Goal: Information Seeking & Learning: Understand process/instructions

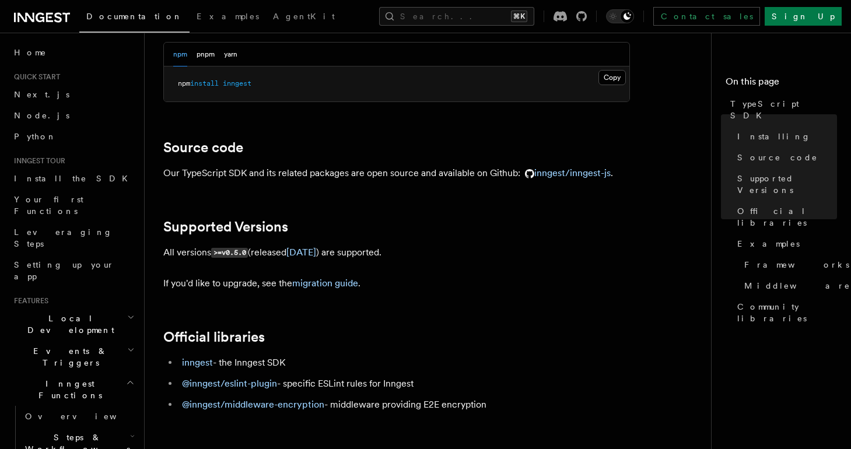
scroll to position [95, 0]
click at [207, 59] on button "pnpm" at bounding box center [206, 55] width 18 height 24
click at [181, 58] on button "npm" at bounding box center [180, 55] width 14 height 24
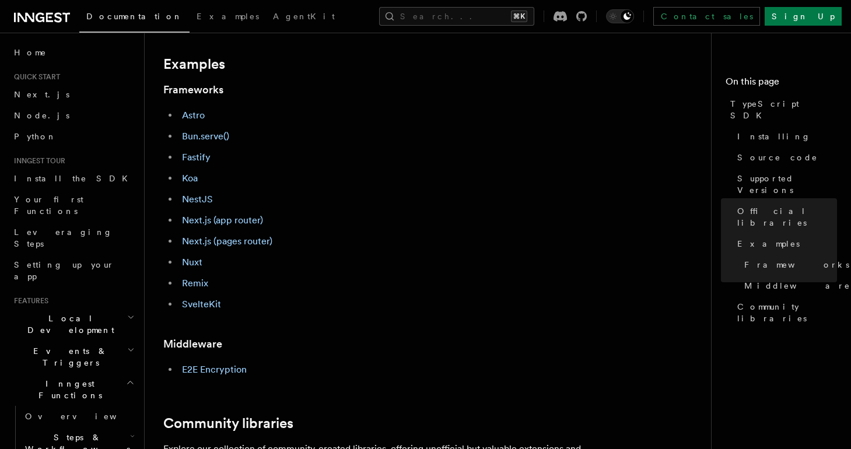
scroll to position [497, 0]
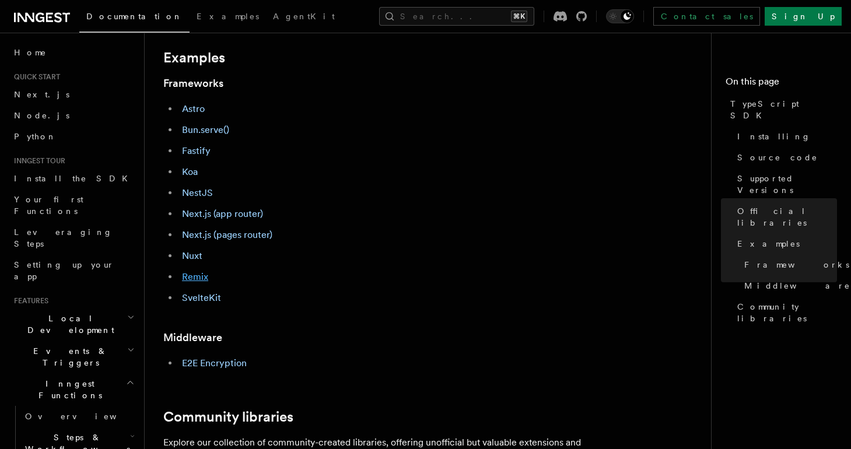
click at [193, 281] on link "Remix" at bounding box center [195, 276] width 26 height 11
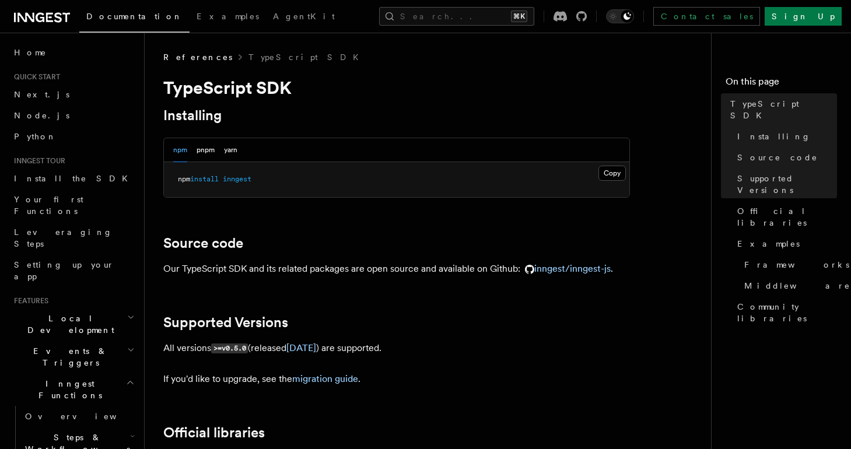
click at [131, 313] on icon "button" at bounding box center [131, 317] width 8 height 9
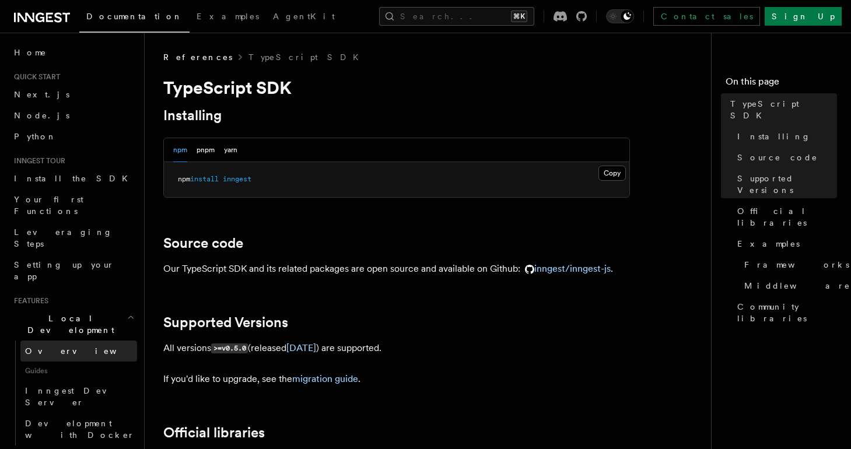
click at [55, 347] on span "Overview" at bounding box center [85, 351] width 120 height 9
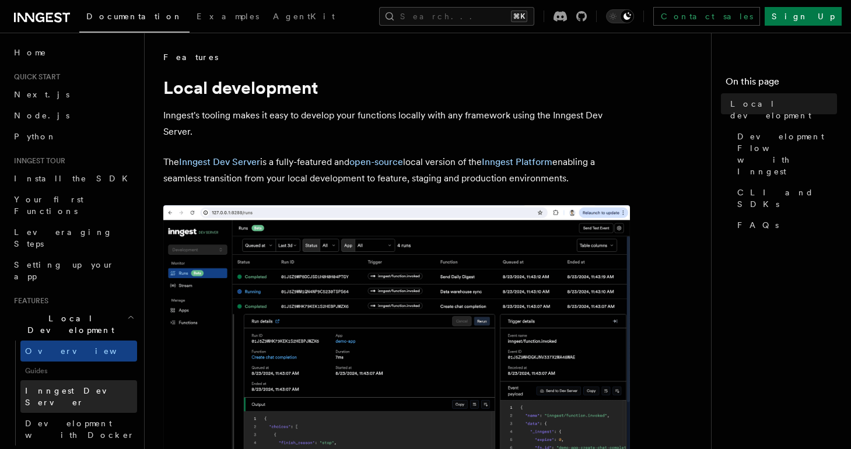
click at [88, 386] on span "Inngest Dev Server" at bounding box center [75, 396] width 100 height 21
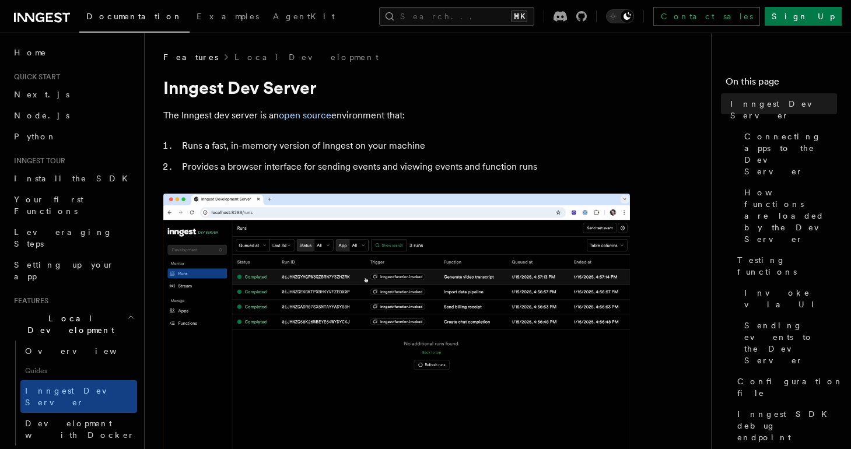
click at [79, 362] on span "Guides" at bounding box center [78, 371] width 117 height 19
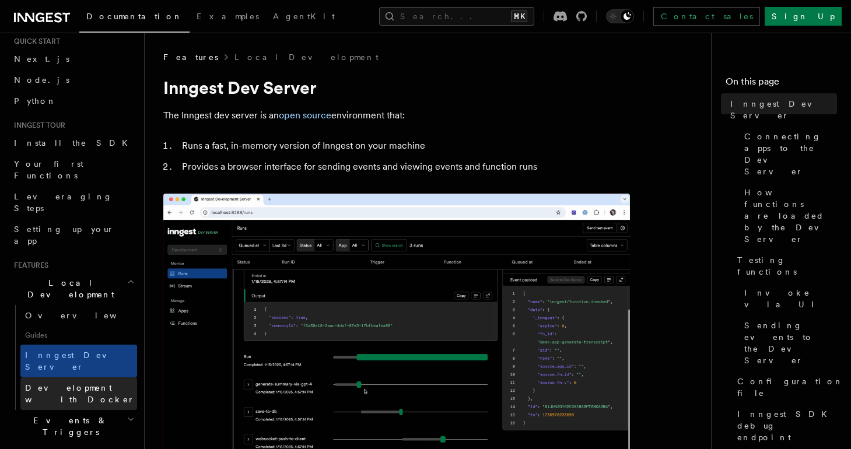
scroll to position [40, 0]
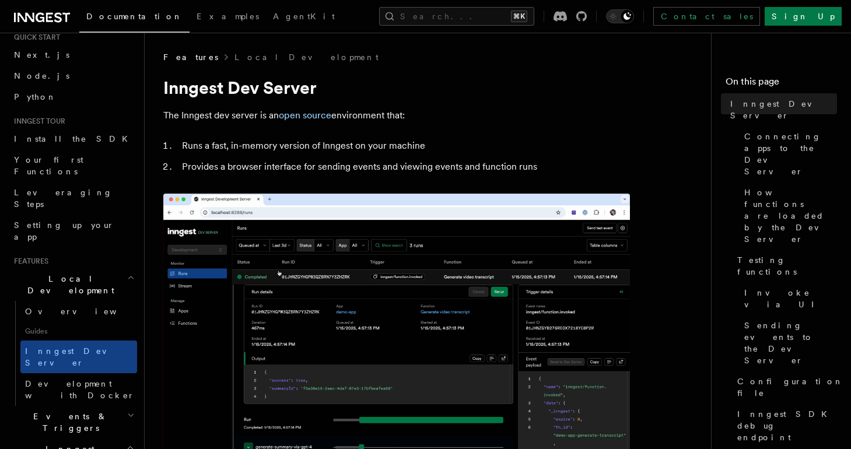
click at [110, 406] on h2 "Events & Triggers" at bounding box center [73, 422] width 128 height 33
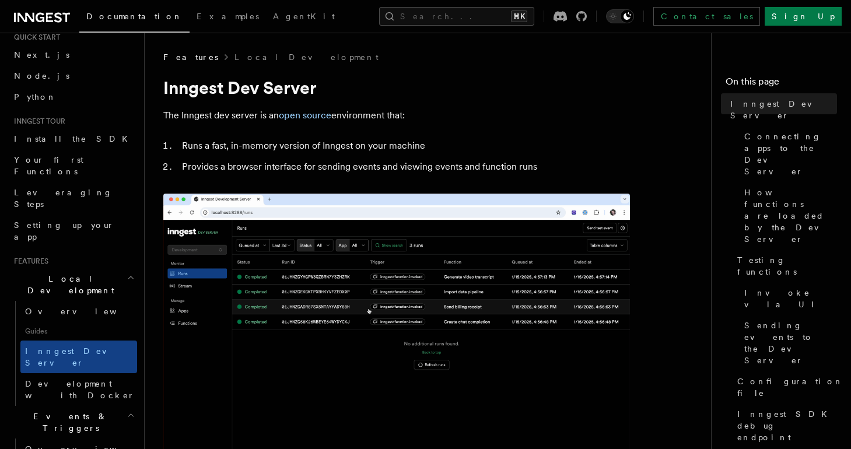
click at [110, 406] on h2 "Events & Triggers" at bounding box center [73, 422] width 128 height 33
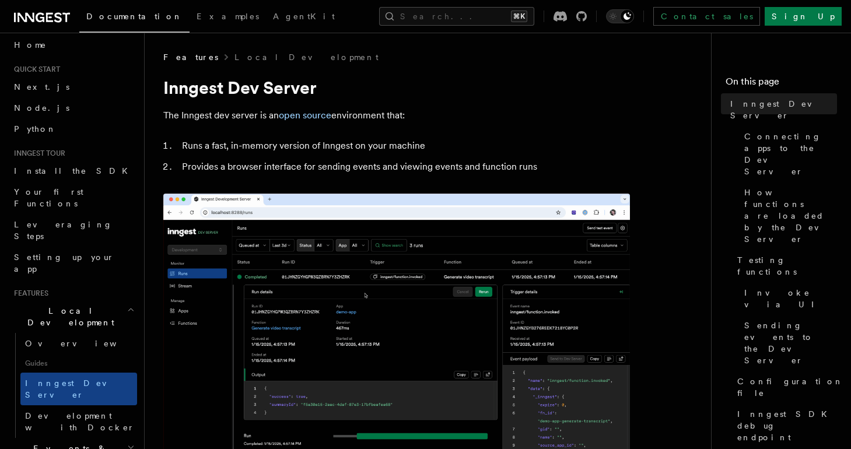
scroll to position [0, 0]
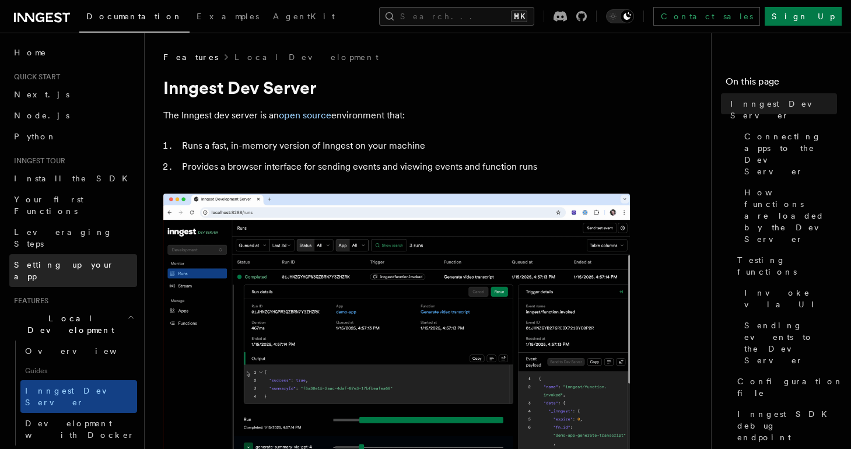
click at [86, 254] on link "Setting up your app" at bounding box center [73, 270] width 128 height 33
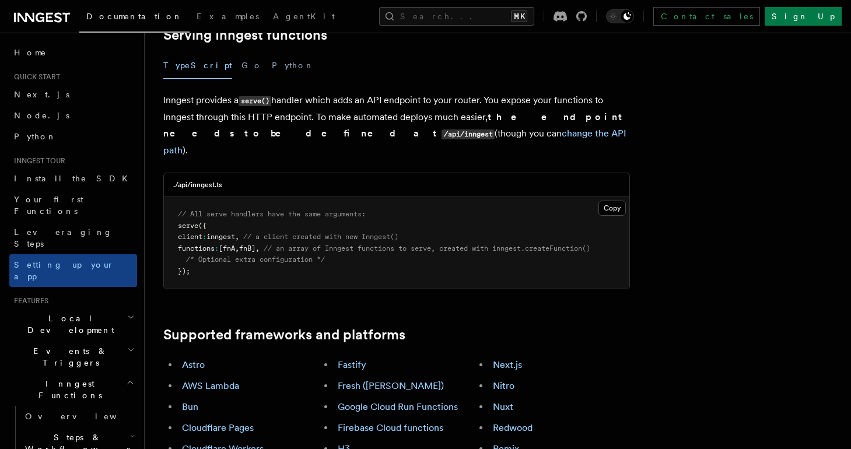
scroll to position [445, 0]
click at [64, 175] on span "Install the SDK" at bounding box center [74, 178] width 121 height 9
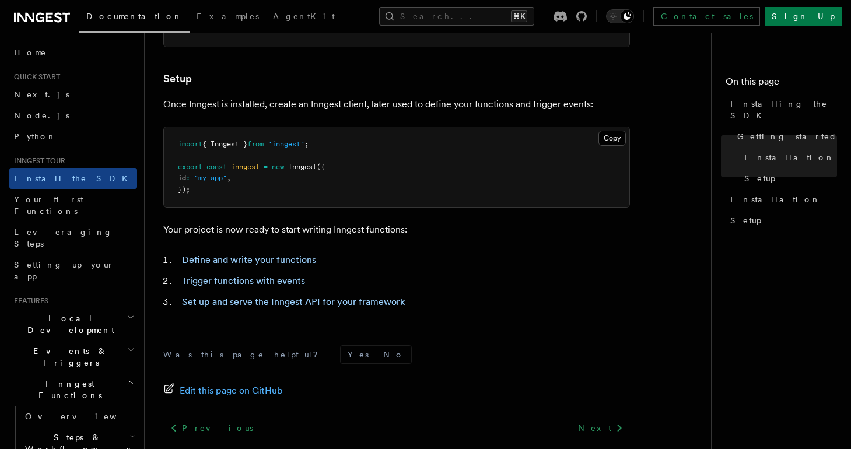
scroll to position [430, 0]
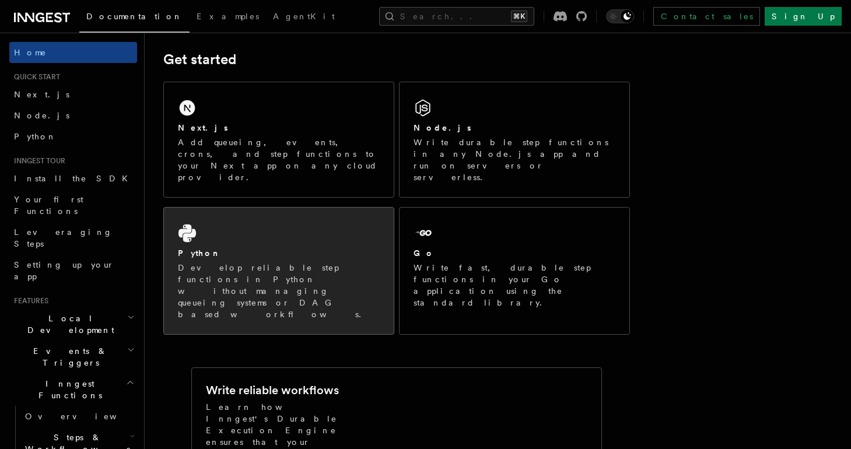
scroll to position [160, 0]
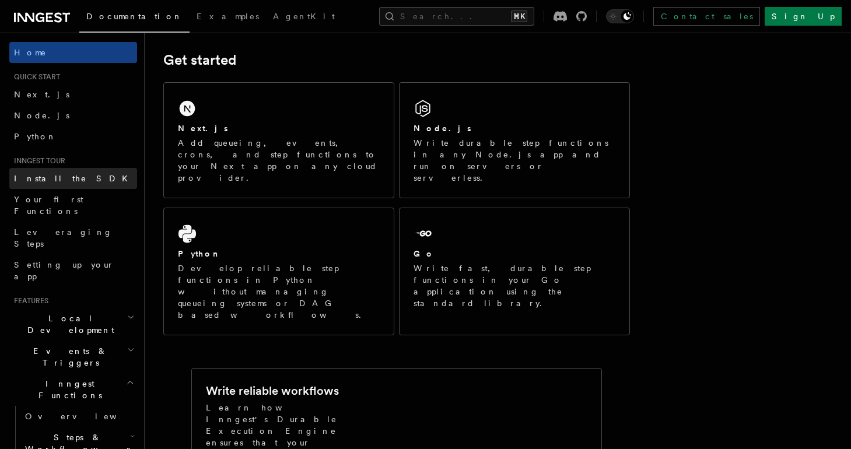
click at [62, 180] on span "Install the SDK" at bounding box center [74, 178] width 121 height 9
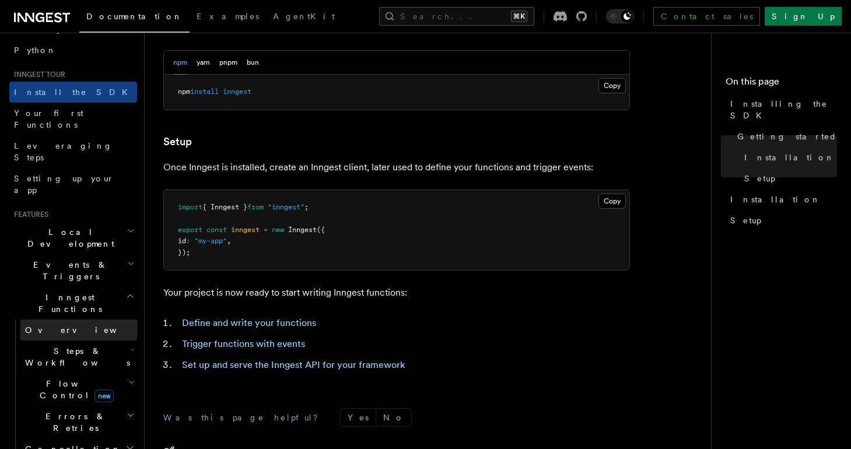
scroll to position [89, 0]
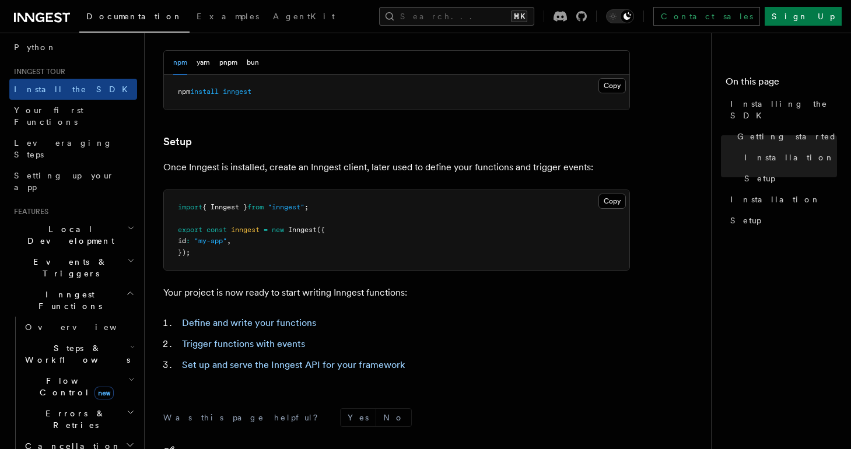
click at [114, 219] on h2 "Local Development" at bounding box center [73, 235] width 128 height 33
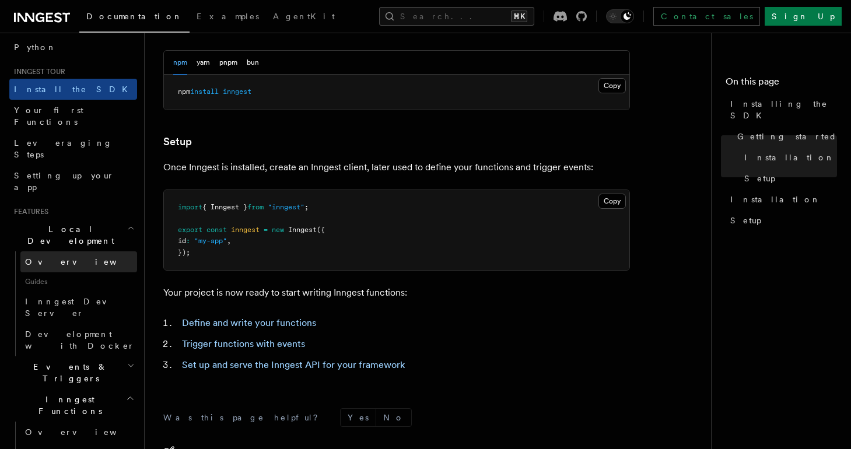
click at [54, 257] on span "Overview" at bounding box center [85, 261] width 120 height 9
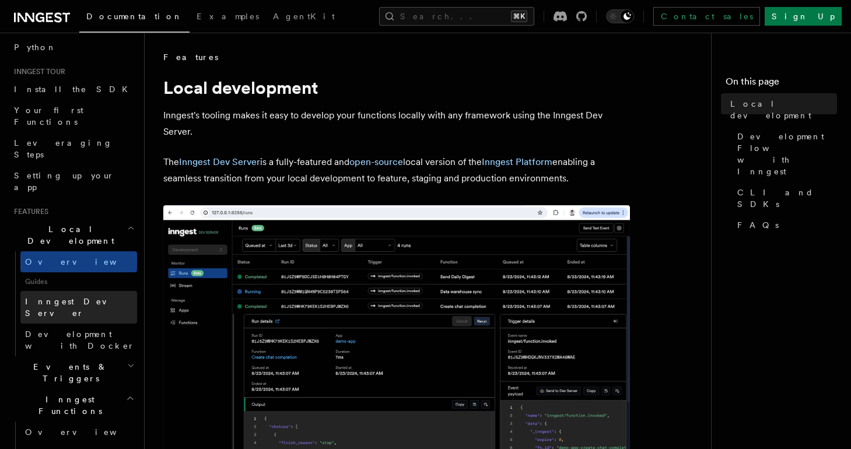
click at [92, 297] on span "Inngest Dev Server" at bounding box center [75, 307] width 100 height 21
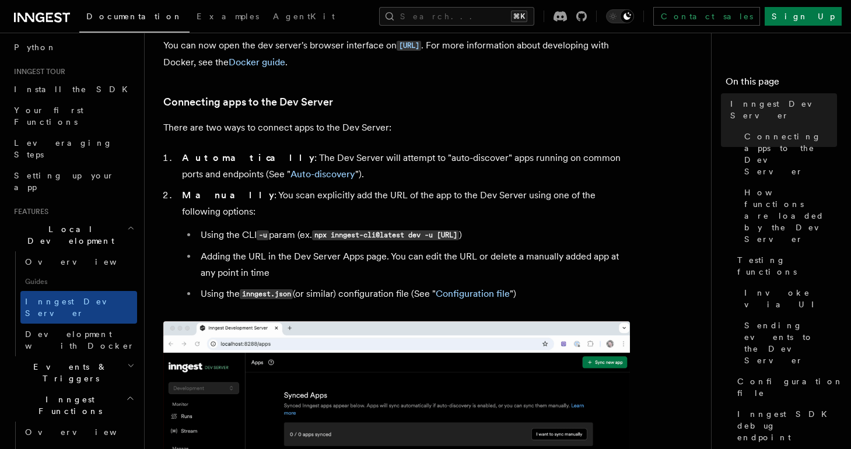
scroll to position [338, 0]
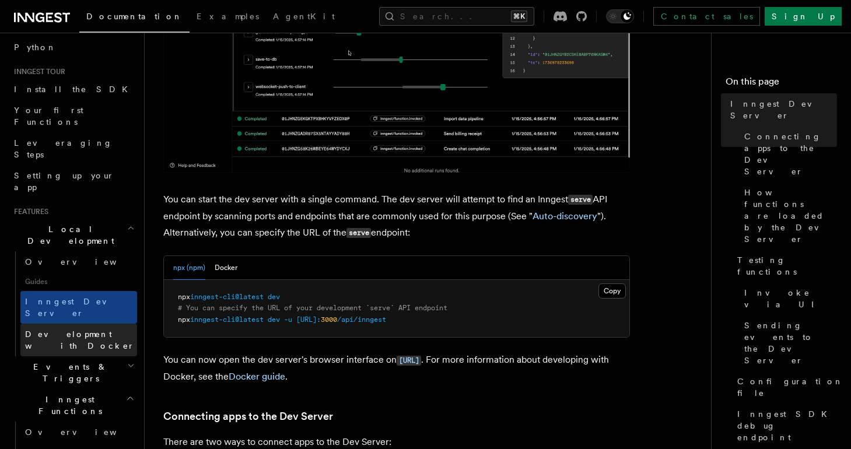
click at [80, 330] on span "Development with Docker" at bounding box center [80, 340] width 110 height 21
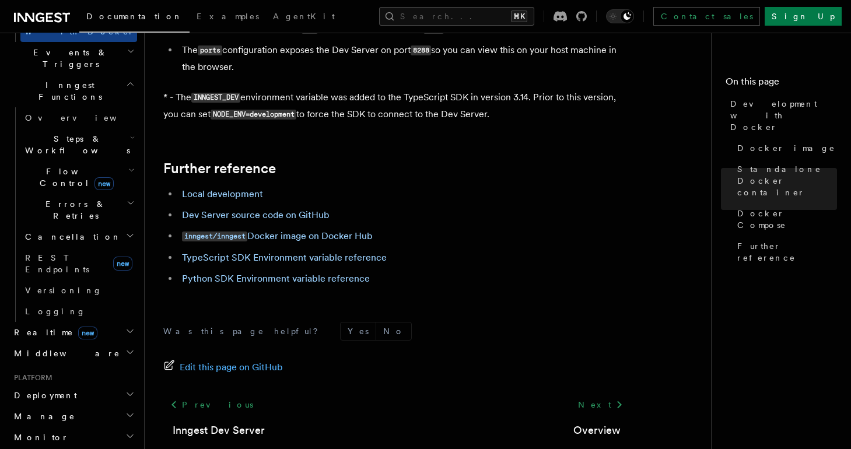
scroll to position [404, 0]
click at [86, 385] on h2 "Deployment" at bounding box center [73, 395] width 128 height 21
click at [85, 406] on link "Overview" at bounding box center [78, 416] width 117 height 21
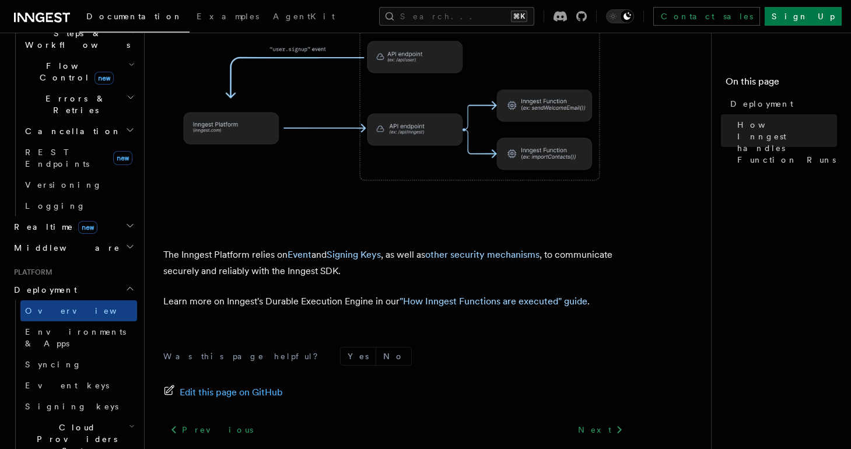
scroll to position [546, 0]
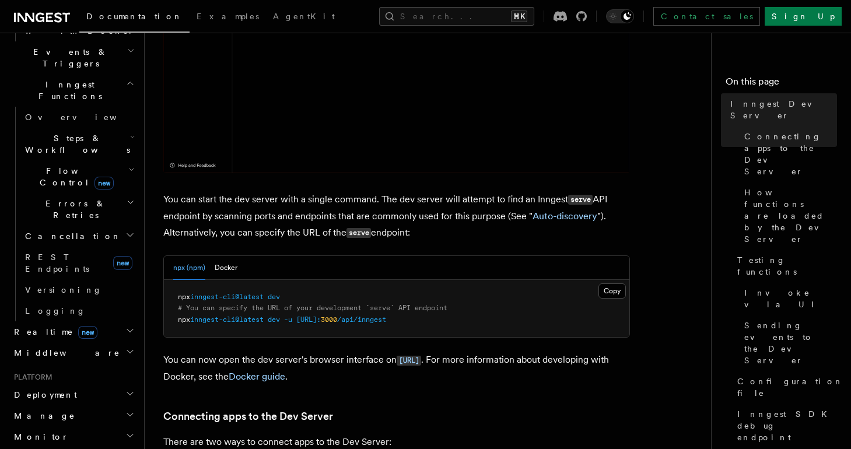
scroll to position [655, 0]
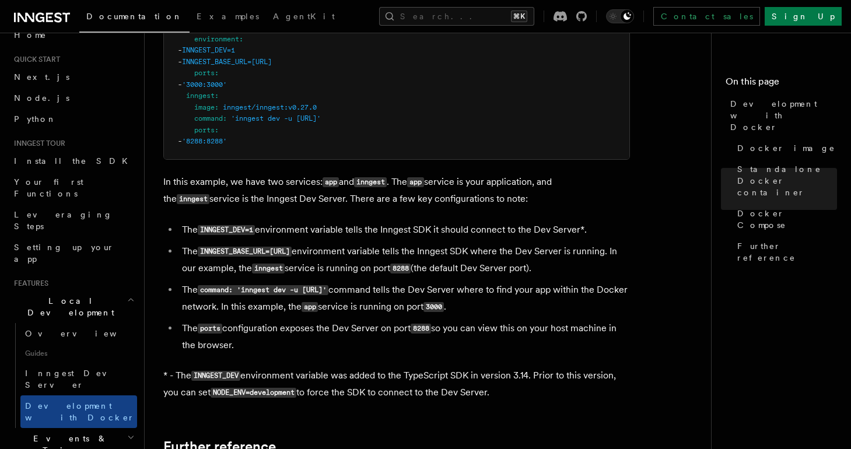
scroll to position [20, 0]
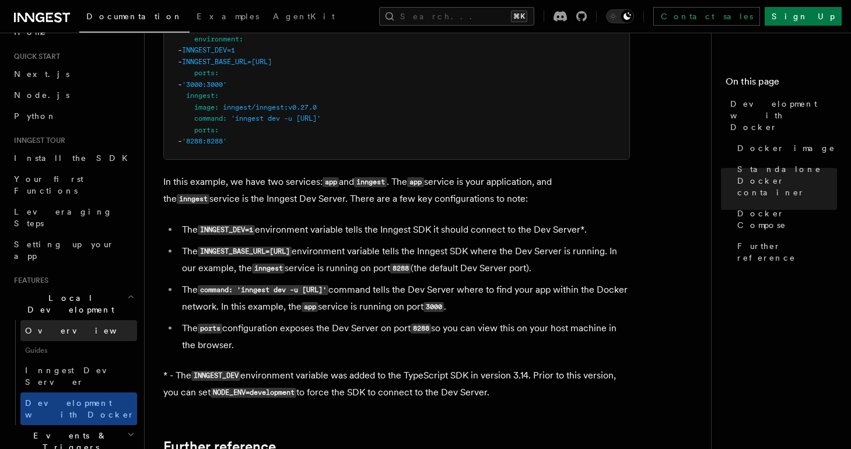
click at [66, 320] on link "Overview" at bounding box center [78, 330] width 117 height 21
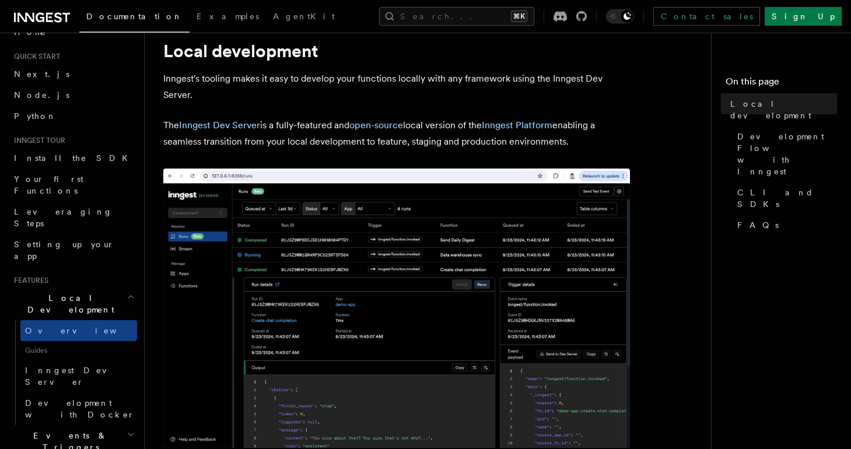
scroll to position [40, 0]
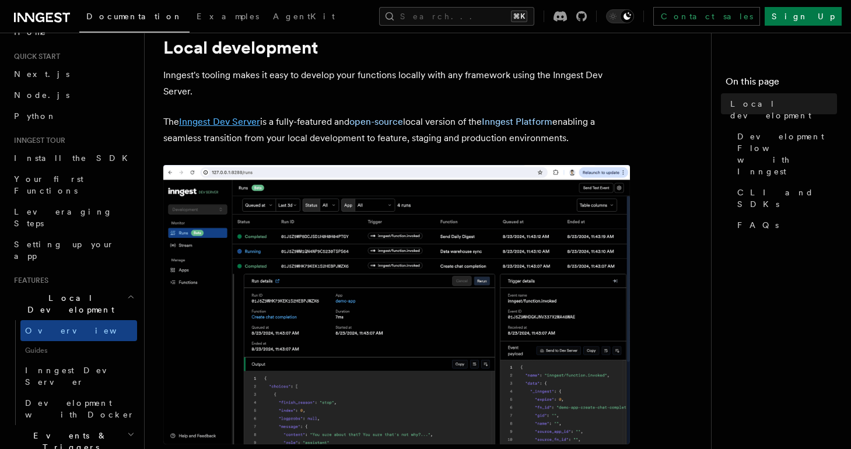
click at [226, 123] on link "Inngest Dev Server" at bounding box center [219, 121] width 81 height 11
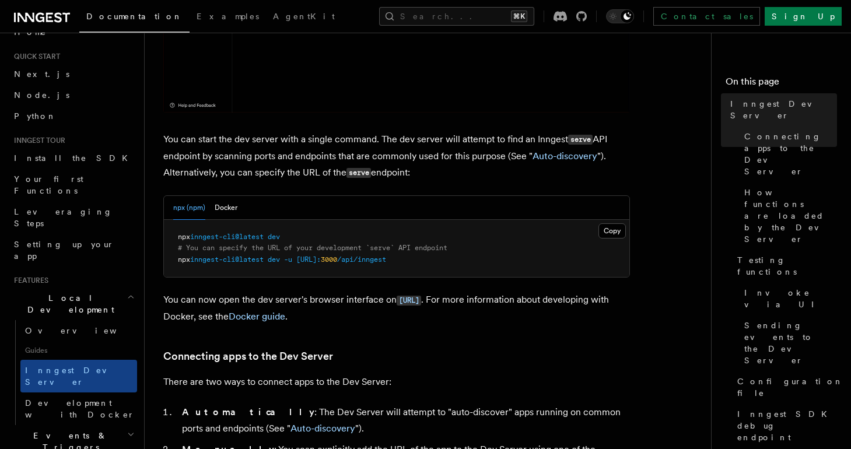
scroll to position [402, 0]
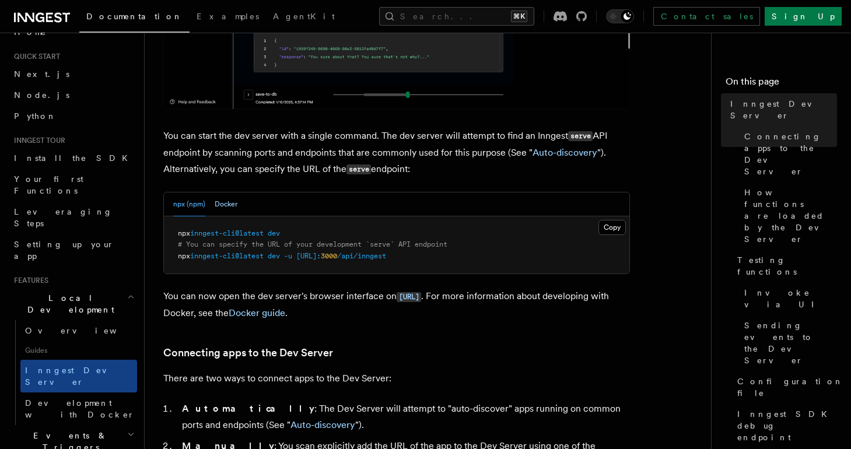
click at [229, 207] on button "Docker" at bounding box center [226, 205] width 23 height 24
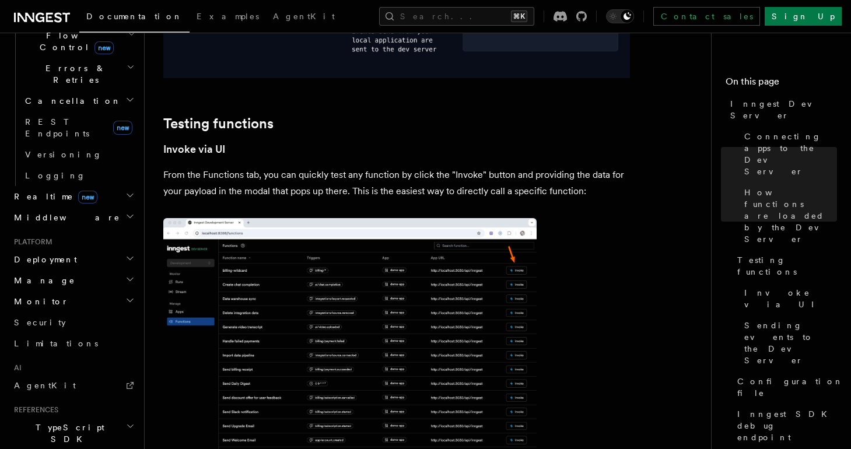
scroll to position [536, 0]
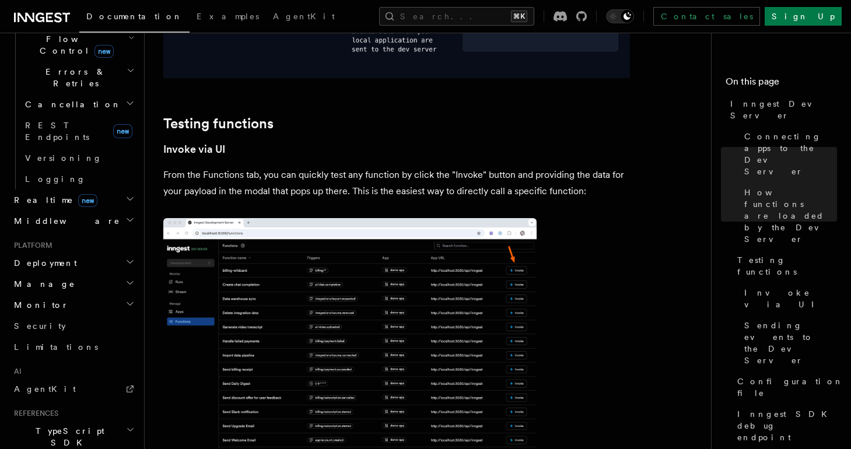
click at [67, 253] on h2 "Deployment" at bounding box center [73, 263] width 128 height 21
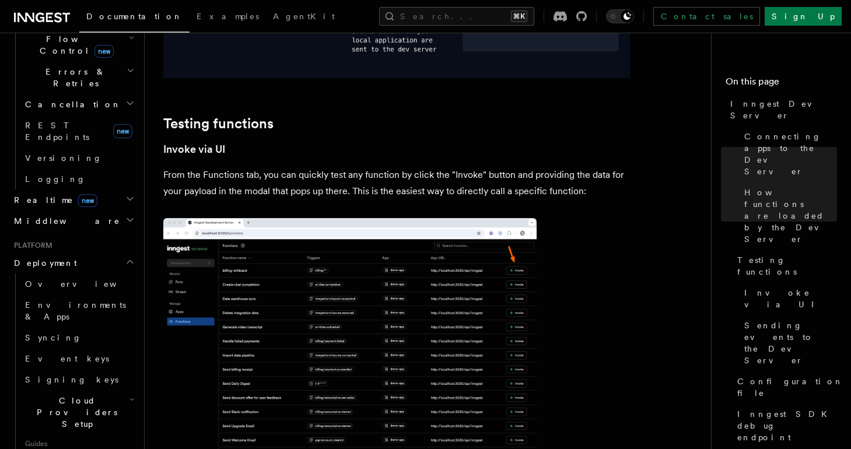
click at [129, 395] on icon "button" at bounding box center [132, 399] width 6 height 9
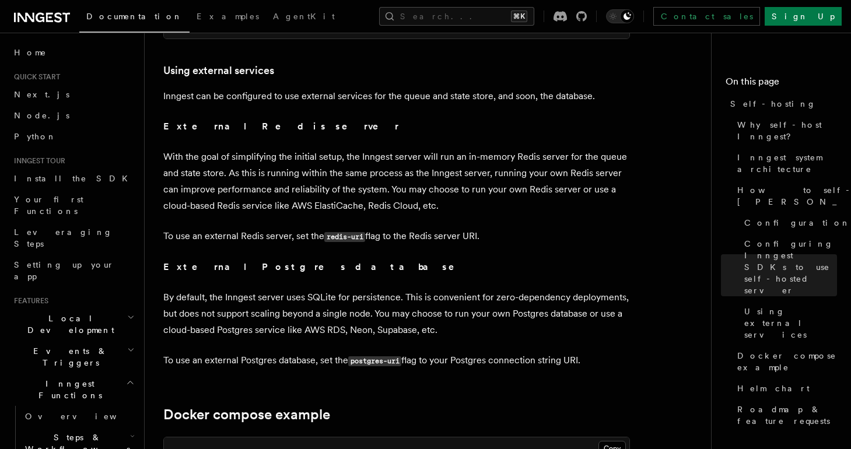
click at [110, 308] on h2 "Local Development" at bounding box center [73, 324] width 128 height 33
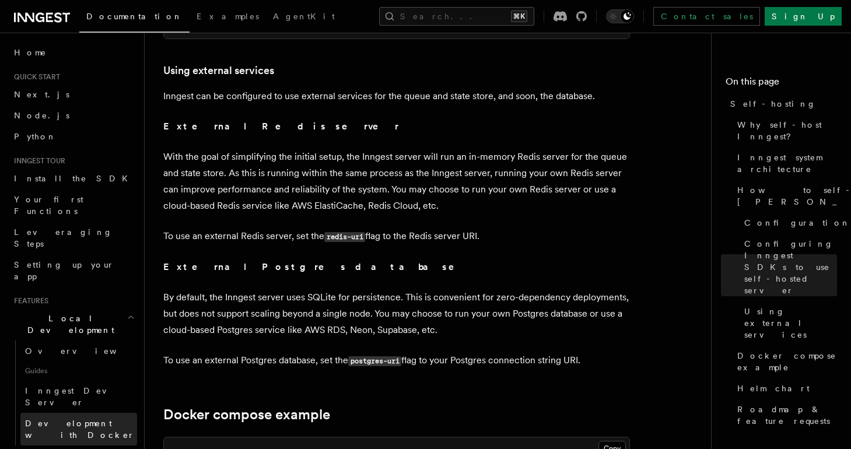
click at [65, 419] on span "Development with Docker" at bounding box center [80, 429] width 110 height 21
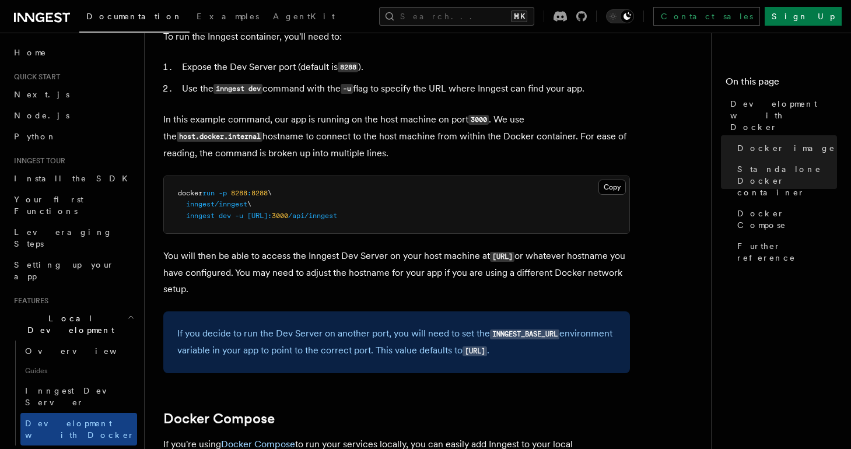
scroll to position [378, 0]
